Goal: Find specific page/section: Find specific page/section

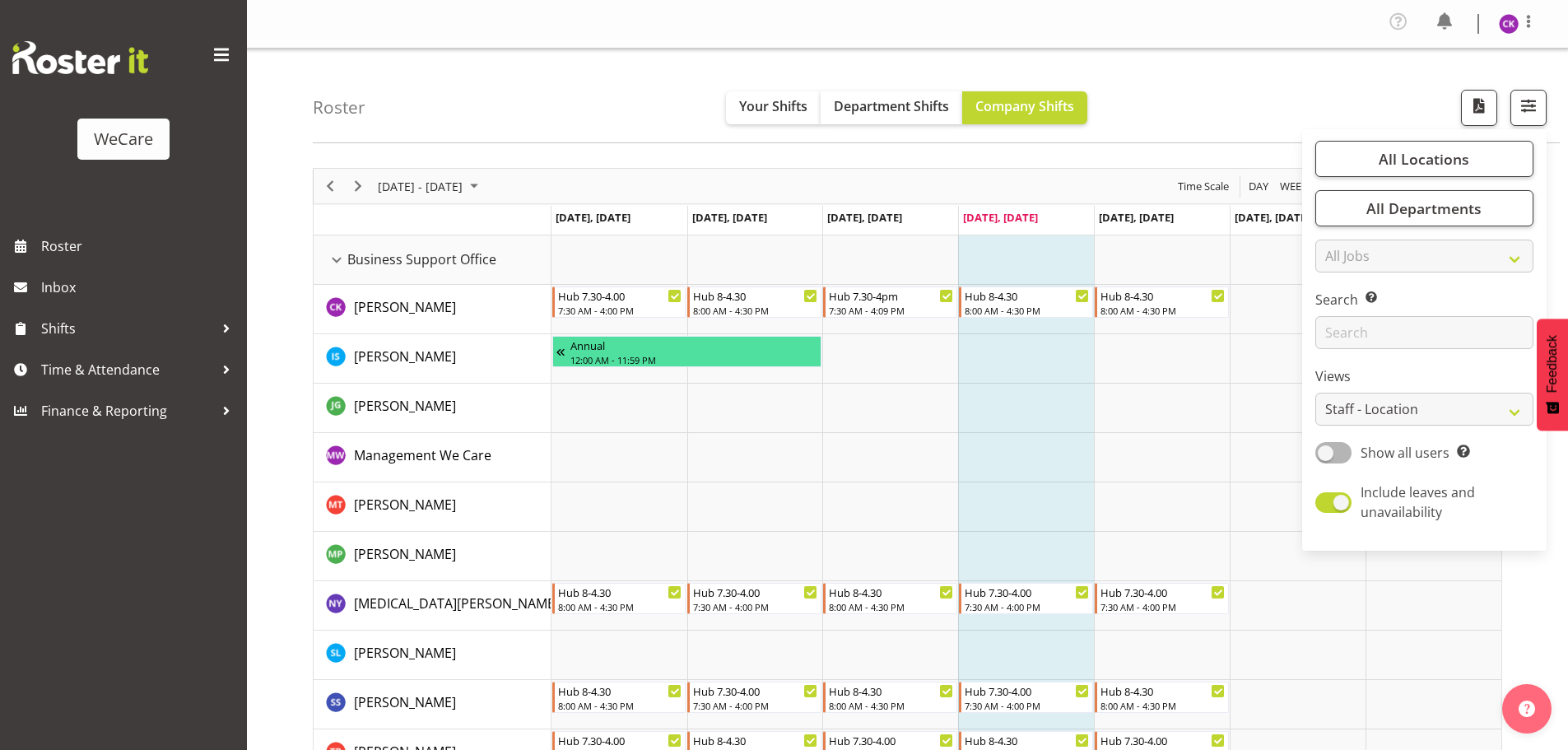
select select "location"
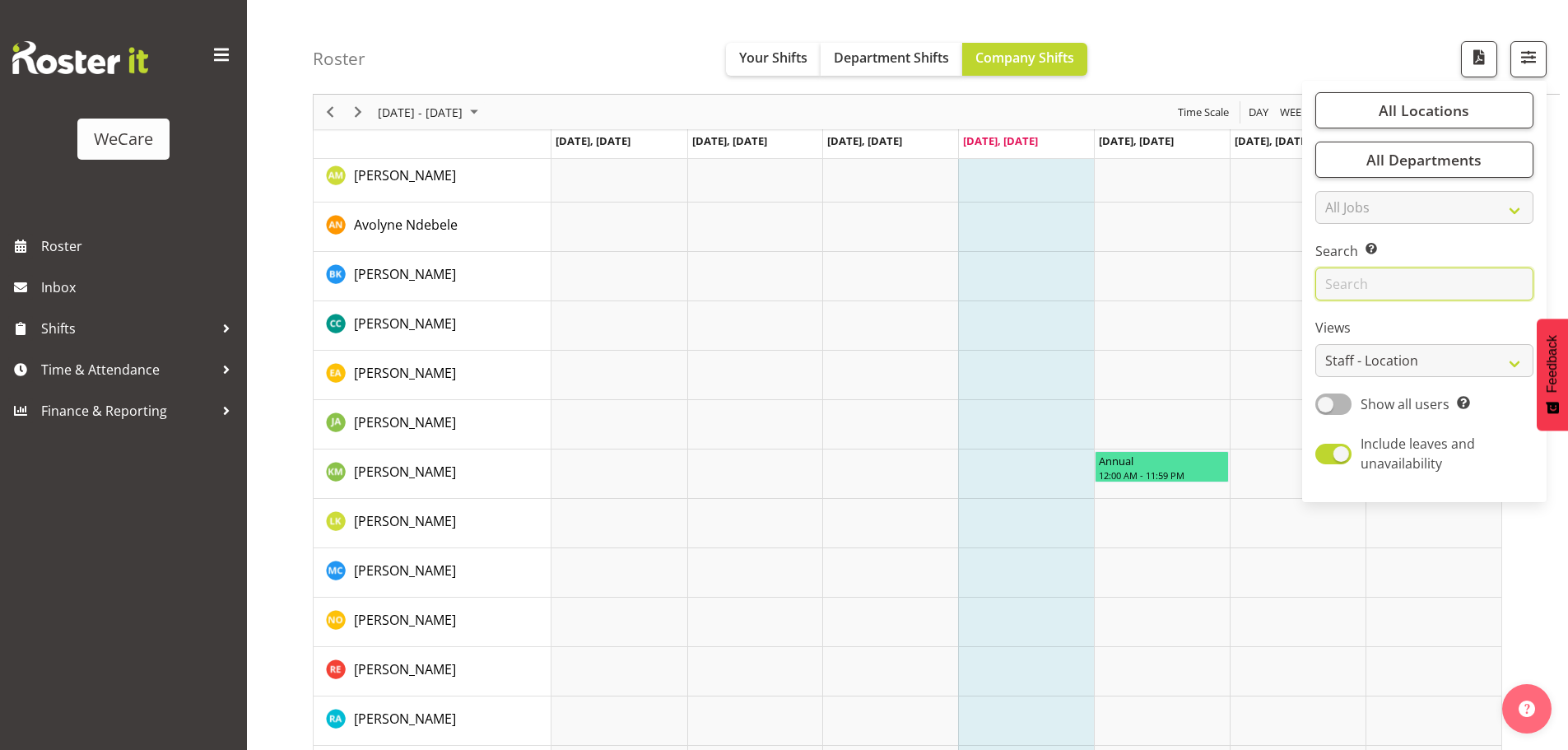
click at [1386, 278] on input "text" at bounding box center [1425, 284] width 218 height 33
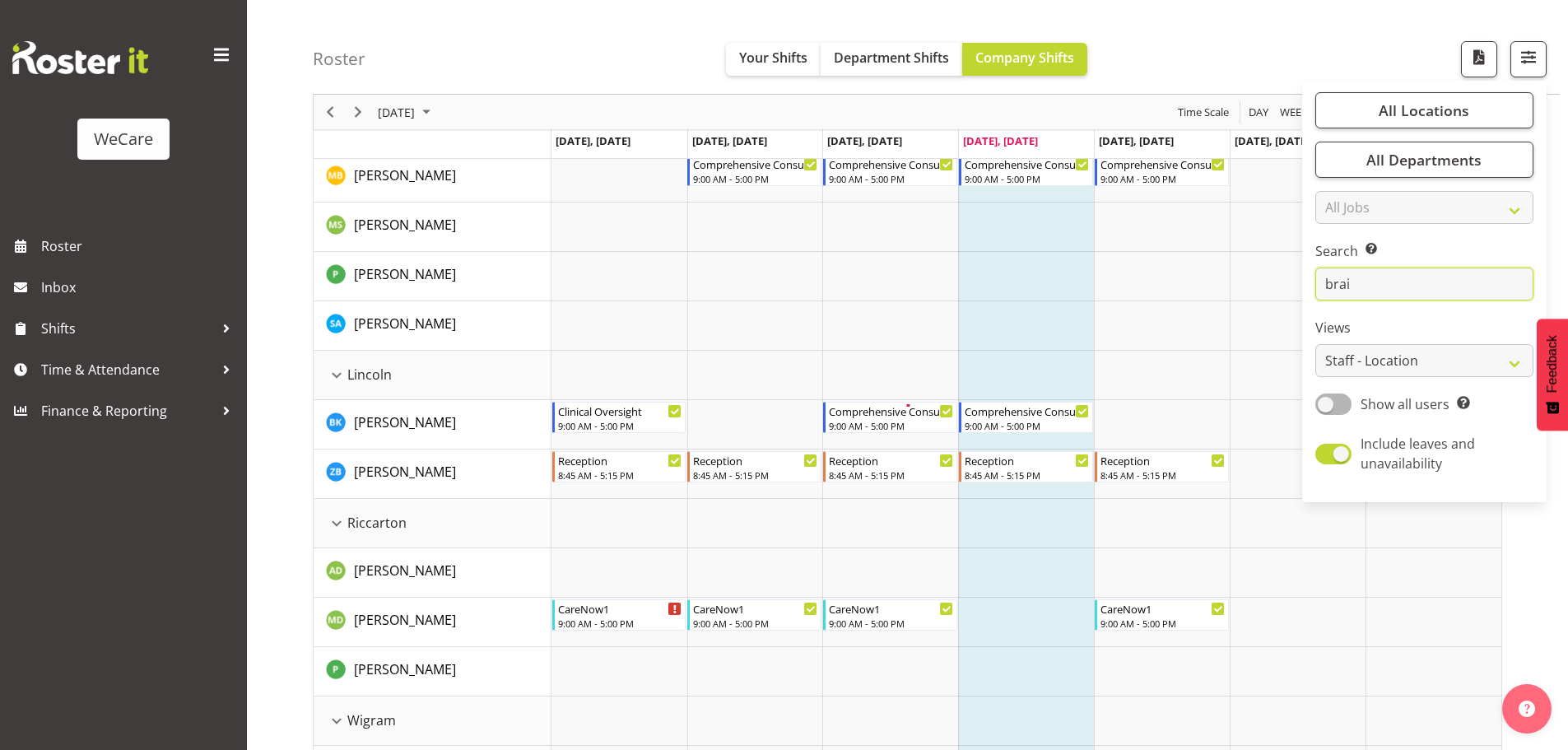
scroll to position [0, 0]
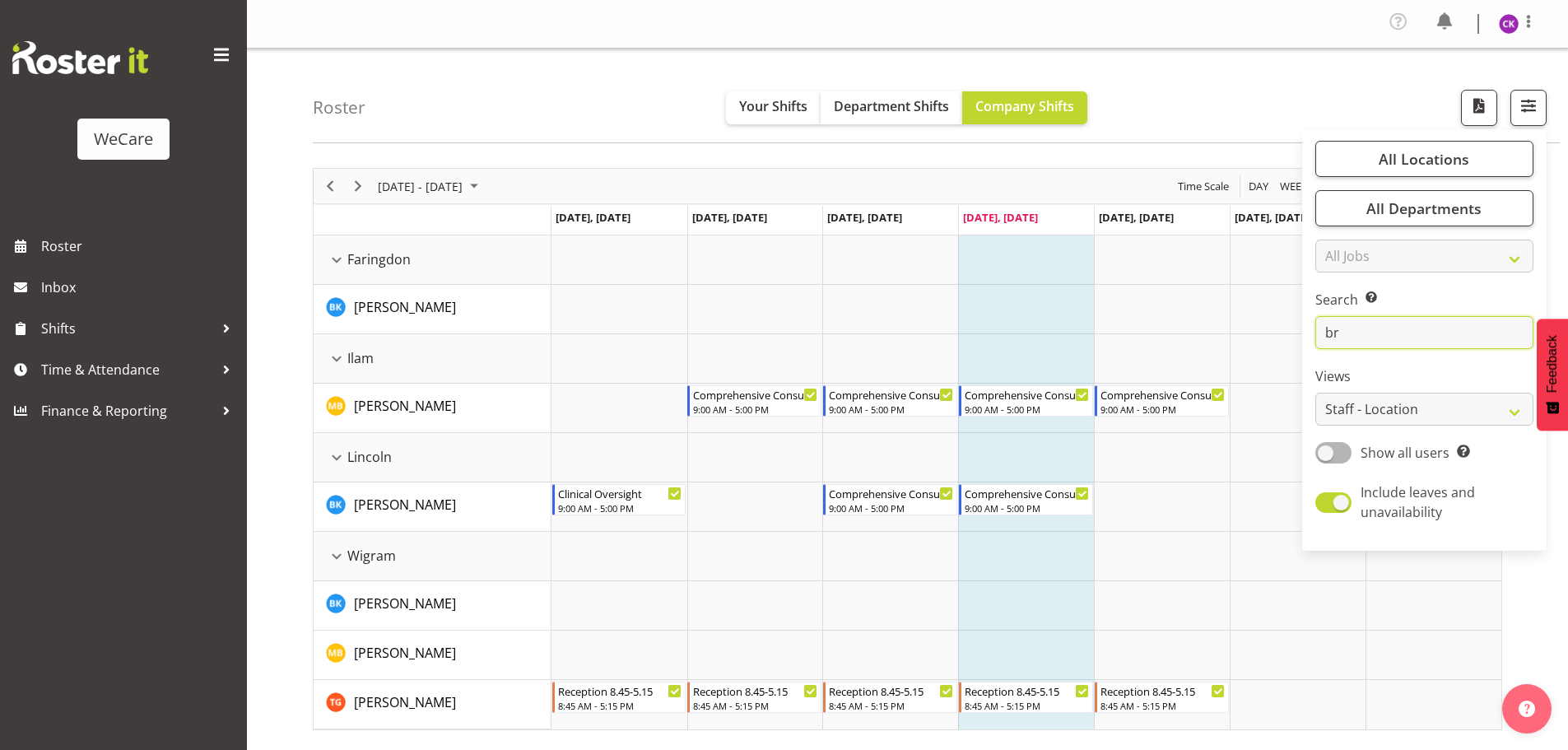
type input "b"
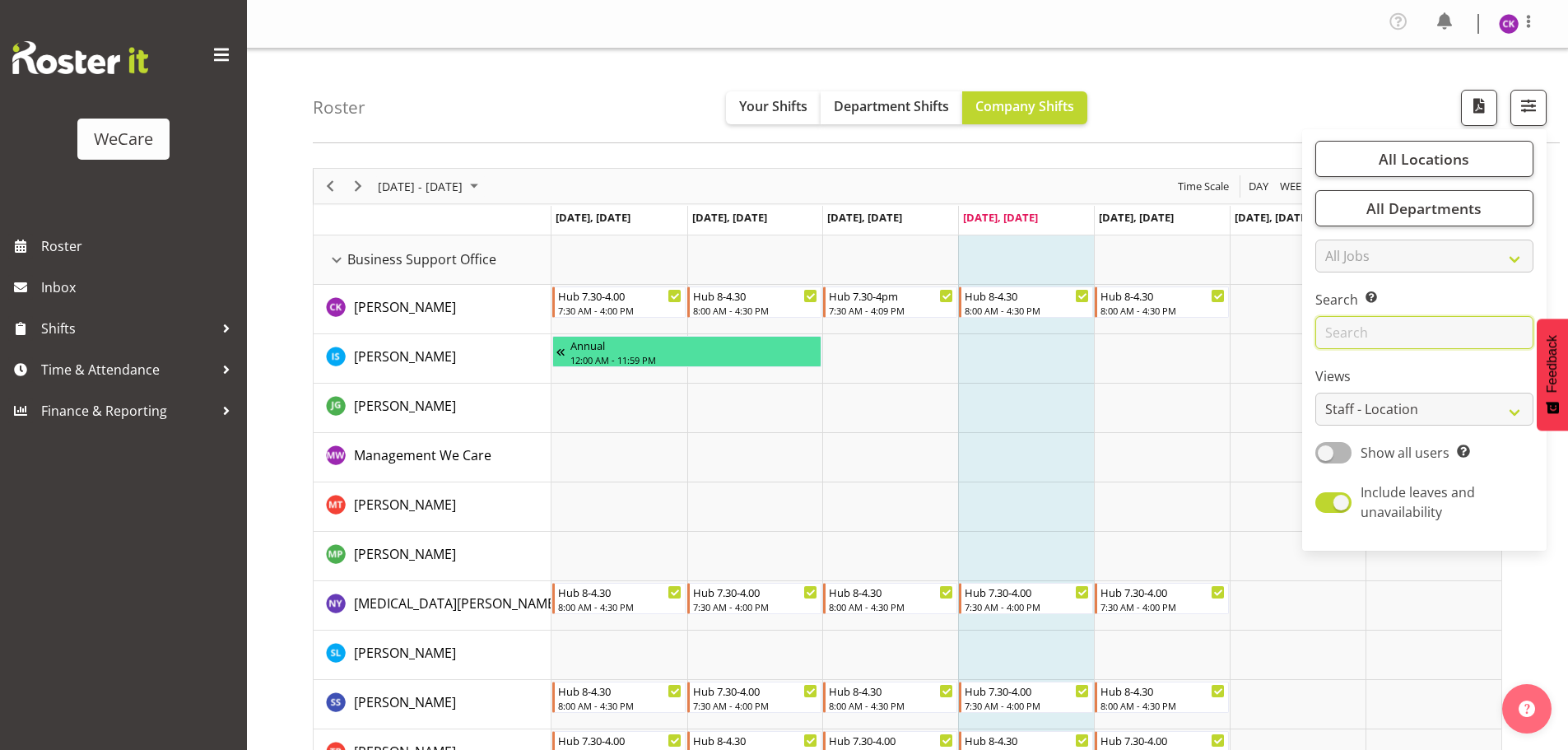
click at [1425, 326] on input "text" at bounding box center [1425, 332] width 218 height 33
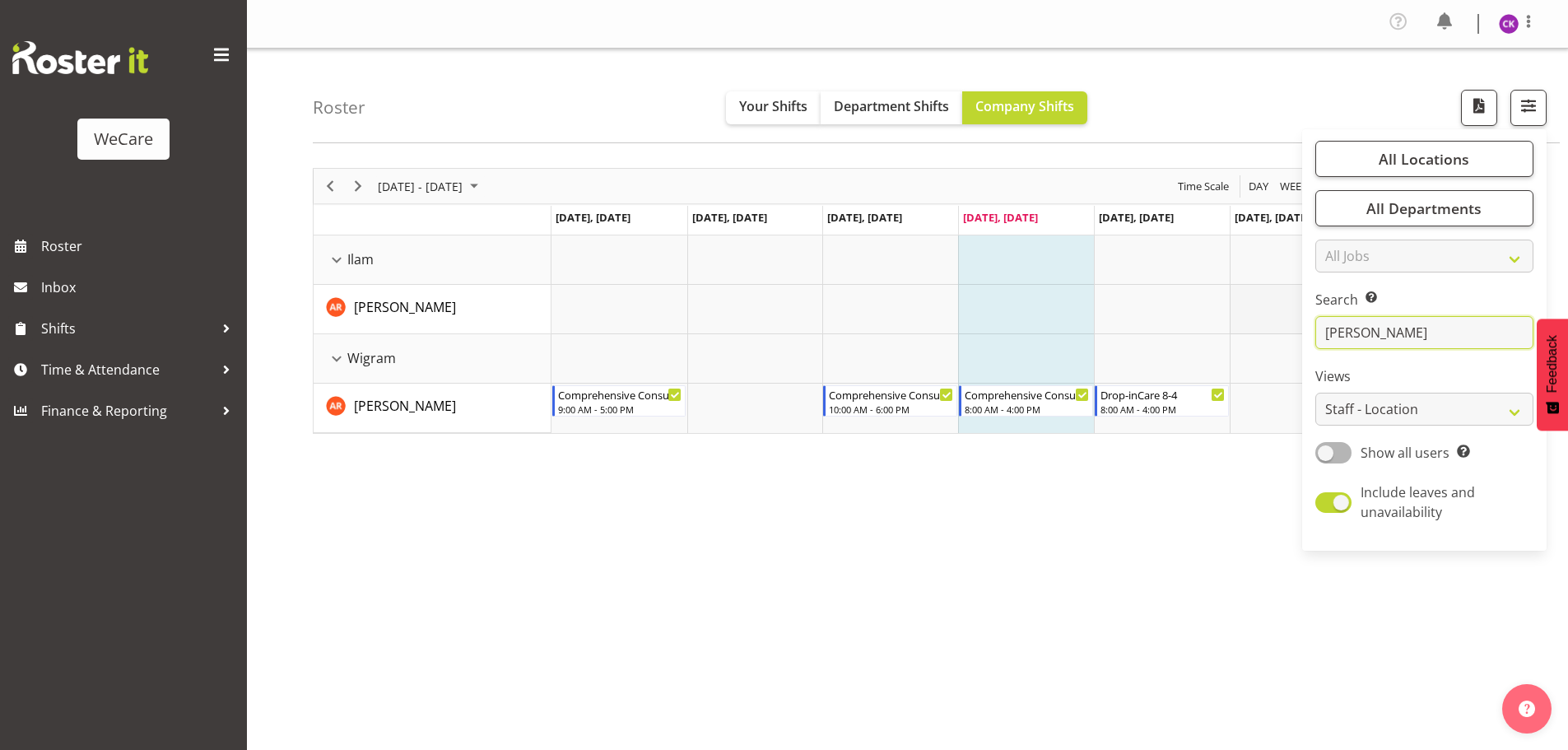
drag, startPoint x: 1377, startPoint y: 331, endPoint x: 1291, endPoint y: 332, distance: 86.0
click at [1300, 333] on div "Roster Your Shifts Department Shifts Company Shifts All Locations Clear Busines…" at bounding box center [907, 430] width 1321 height 765
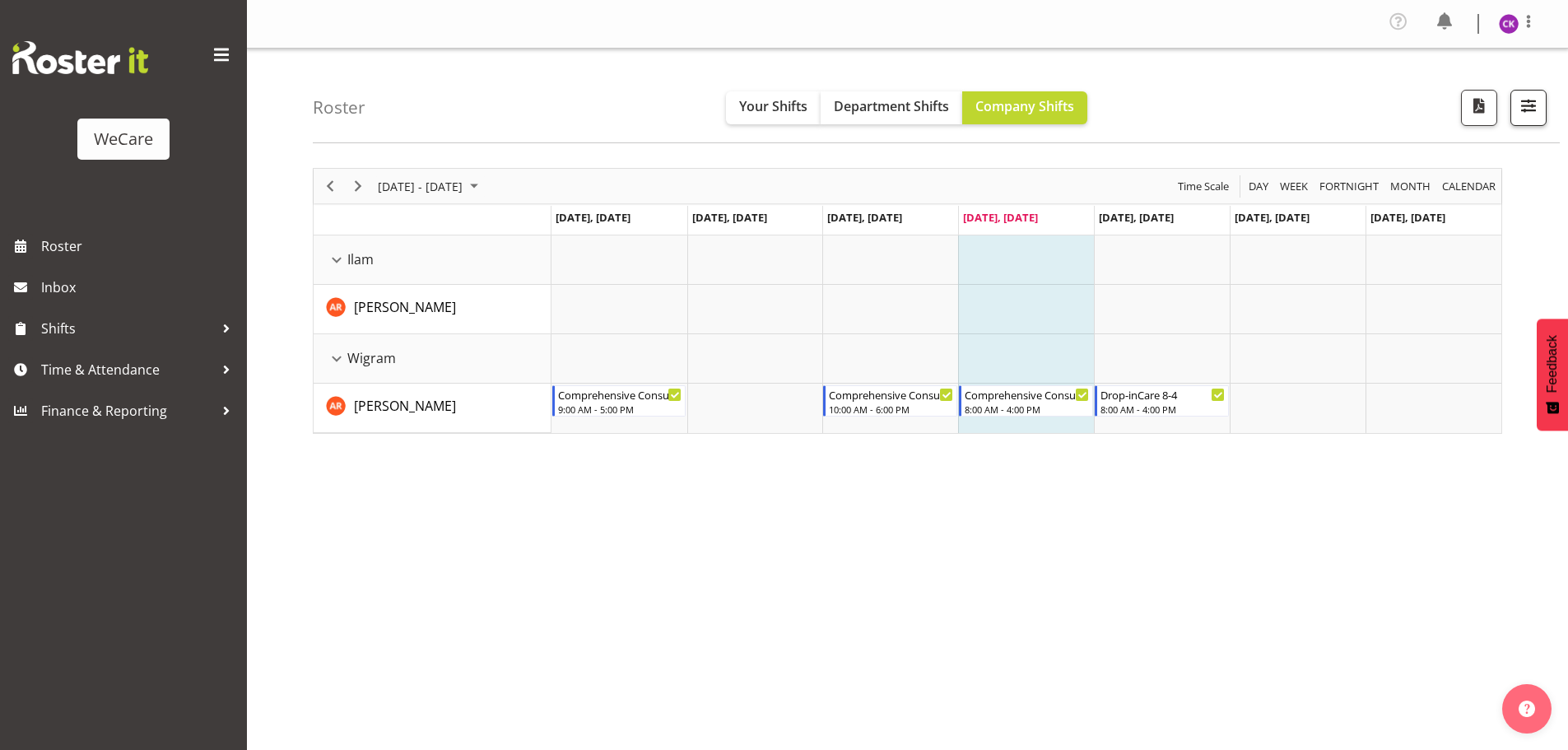
click at [1551, 104] on div "Roster Your Shifts Department Shifts Company Shifts All Locations Clear Busines…" at bounding box center [937, 95] width 1247 height 94
click at [1541, 106] on button "button" at bounding box center [1529, 108] width 36 height 36
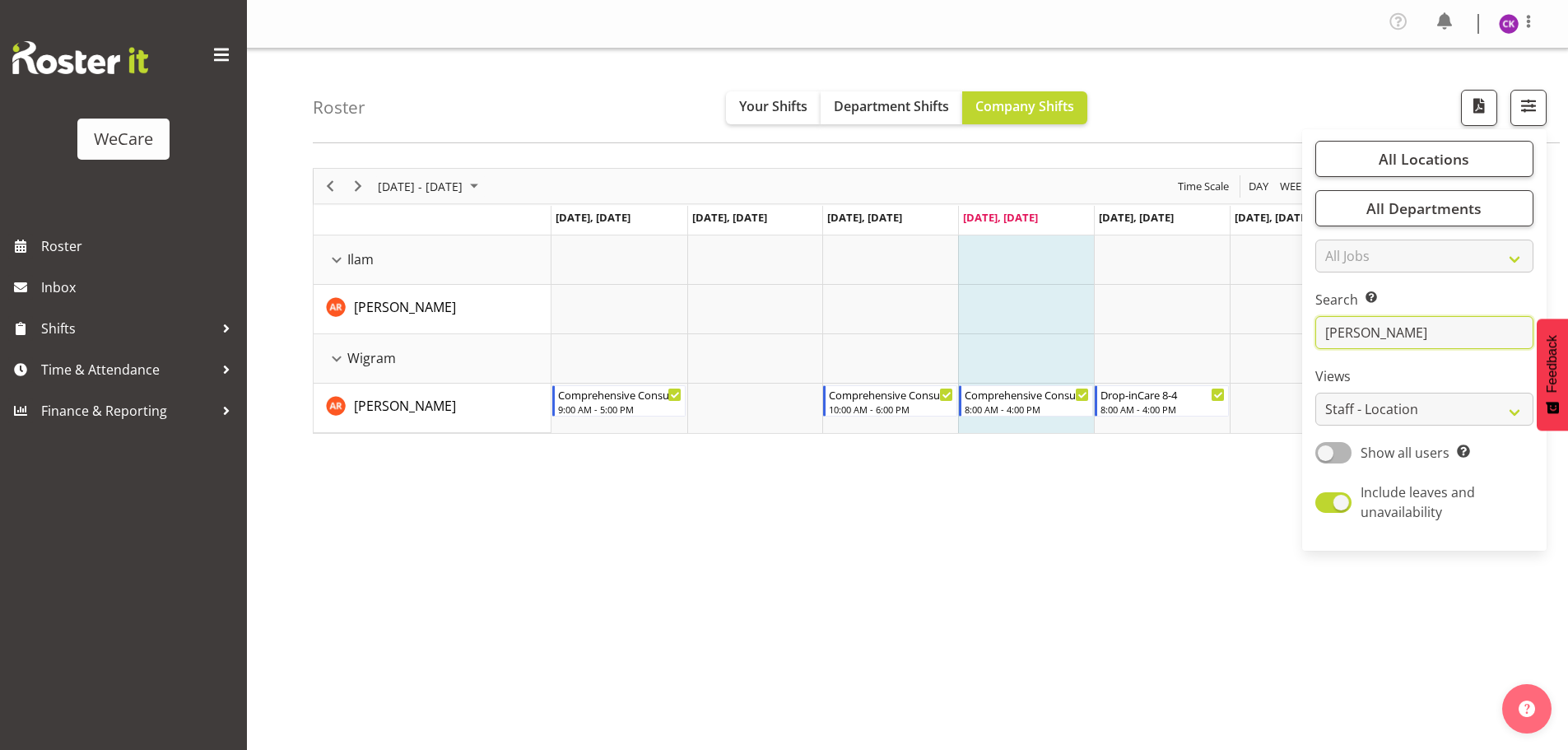
click at [1433, 335] on input "[PERSON_NAME]" at bounding box center [1425, 332] width 218 height 33
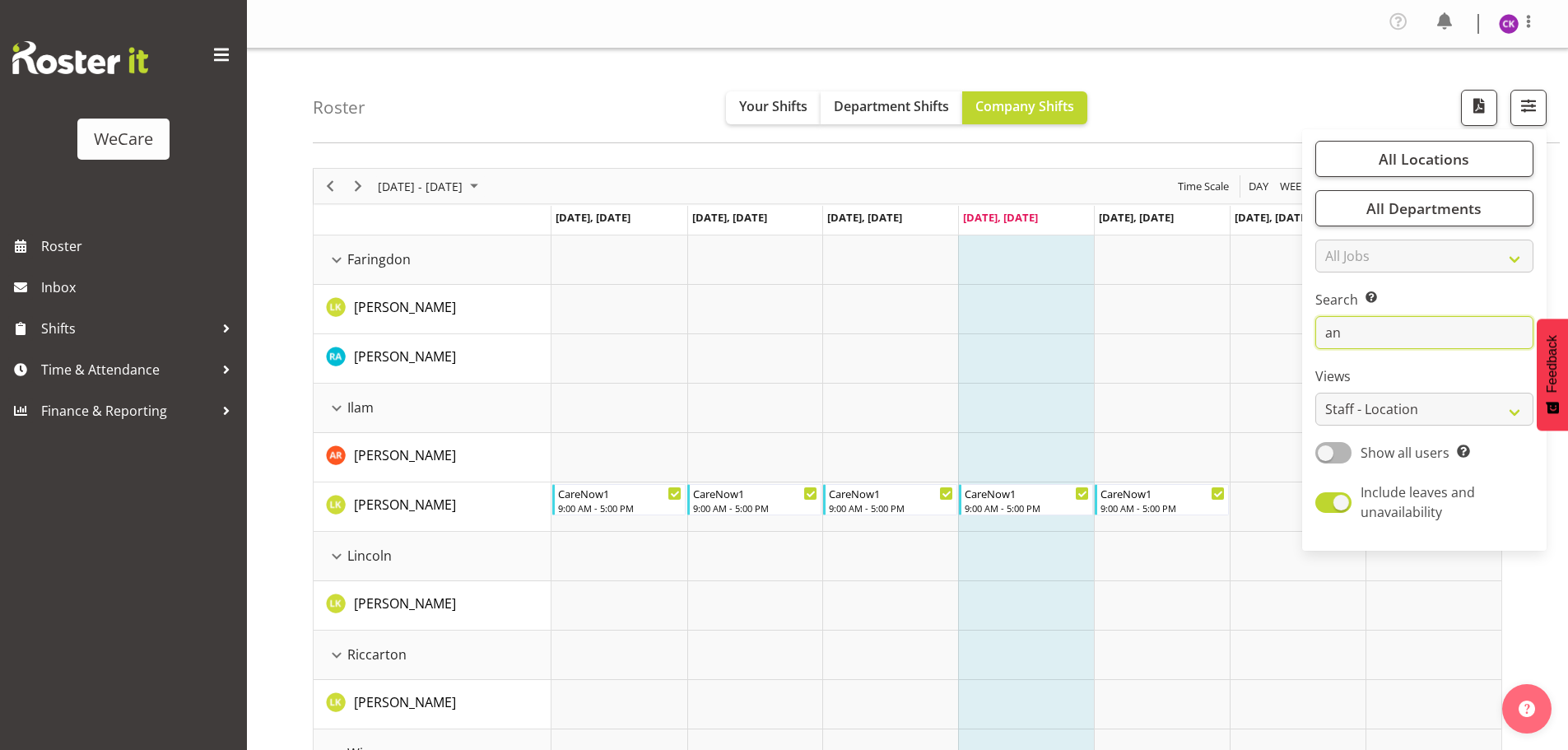
type input "a"
